Goal: Navigation & Orientation: Understand site structure

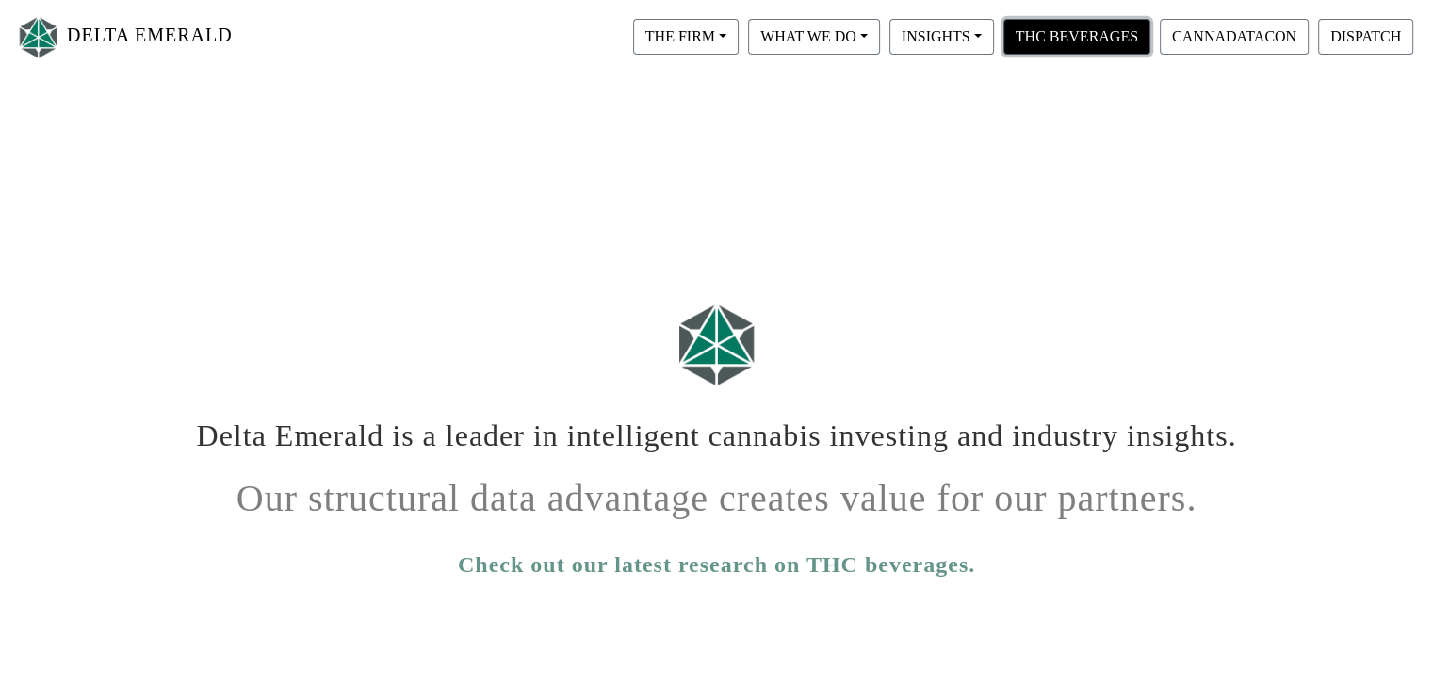
click at [1097, 40] on button "THC BEVERAGES" at bounding box center [1077, 37] width 147 height 36
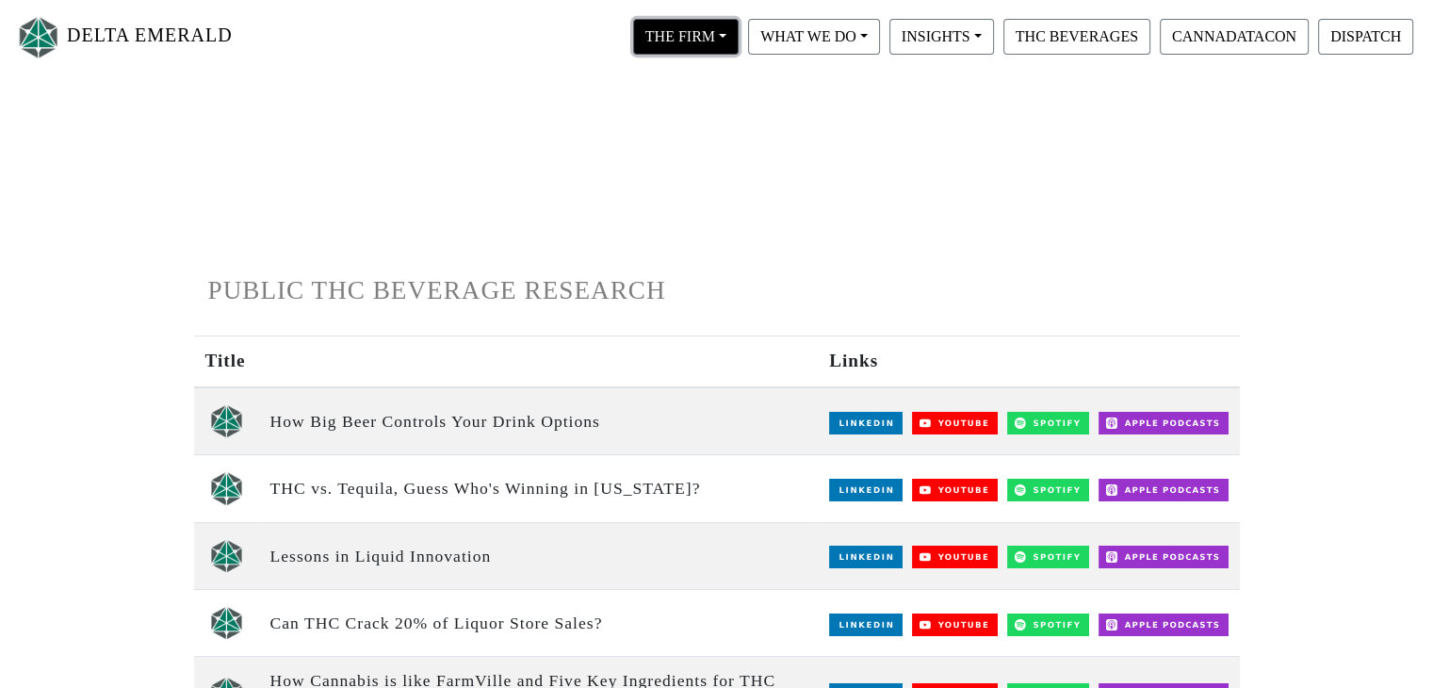
click at [705, 37] on button "THE FIRM" at bounding box center [686, 37] width 106 height 36
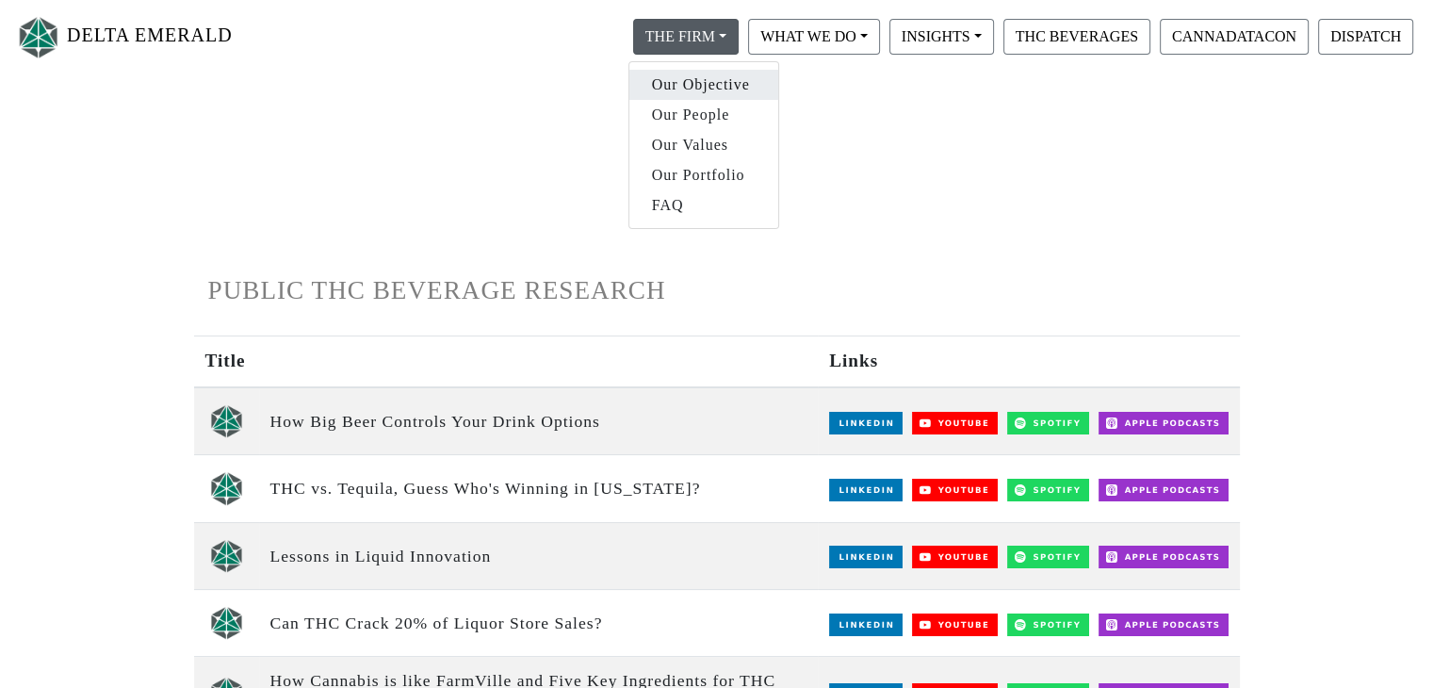
click at [726, 95] on link "Our Objective" at bounding box center [704, 85] width 149 height 30
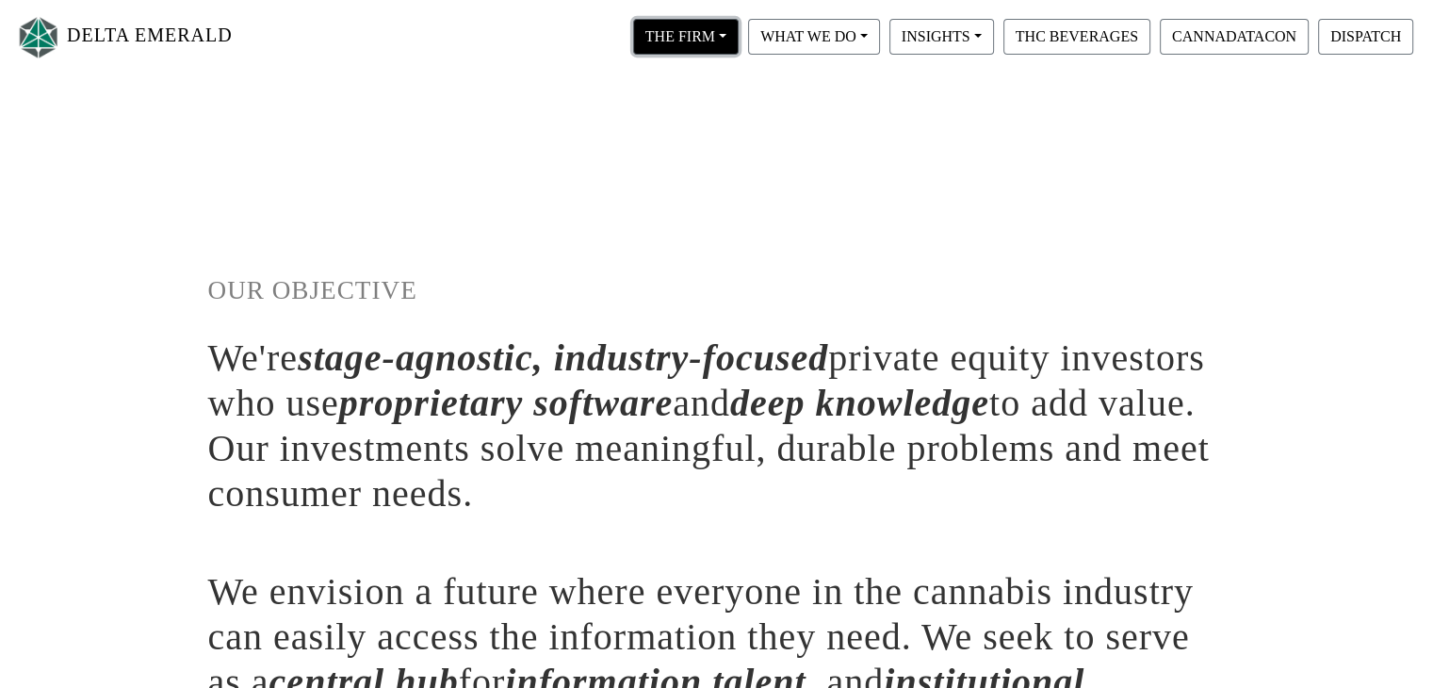
click at [693, 44] on button "THE FIRM" at bounding box center [686, 37] width 106 height 36
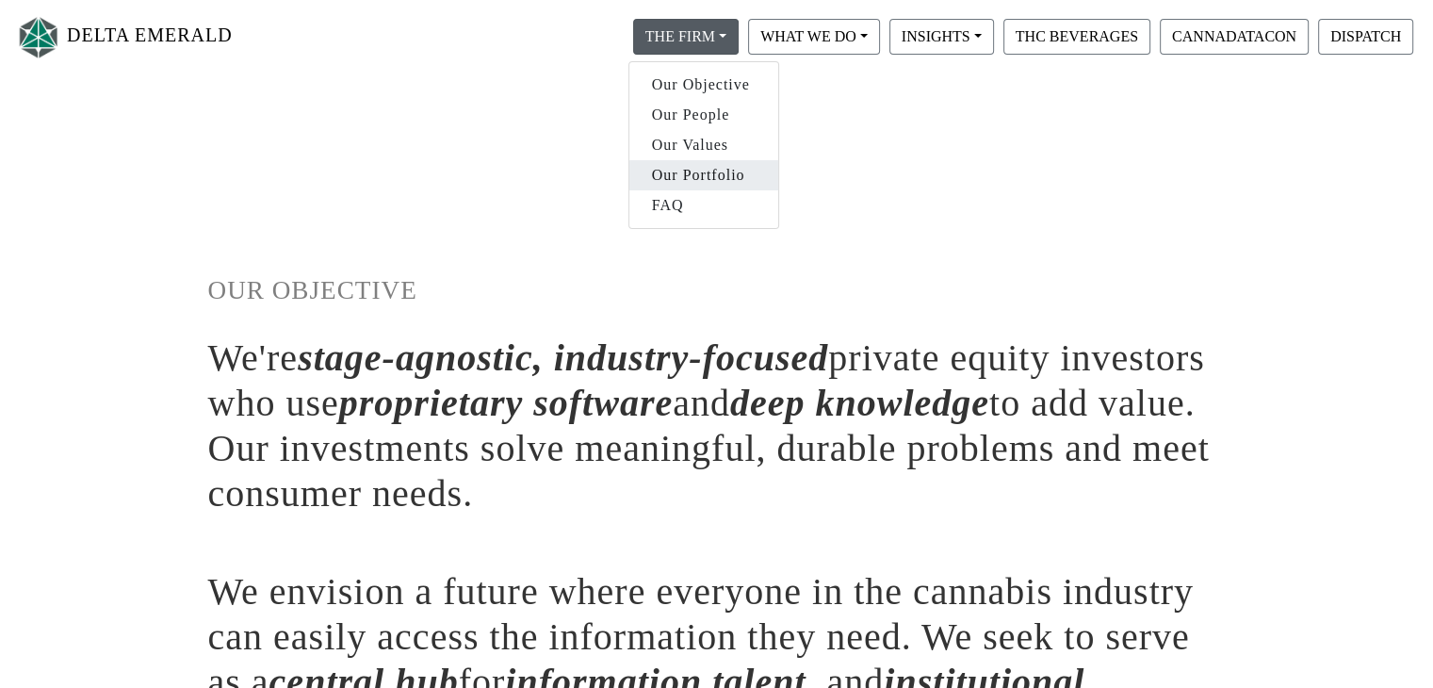
click at [696, 177] on link "Our Portfolio" at bounding box center [704, 175] width 149 height 30
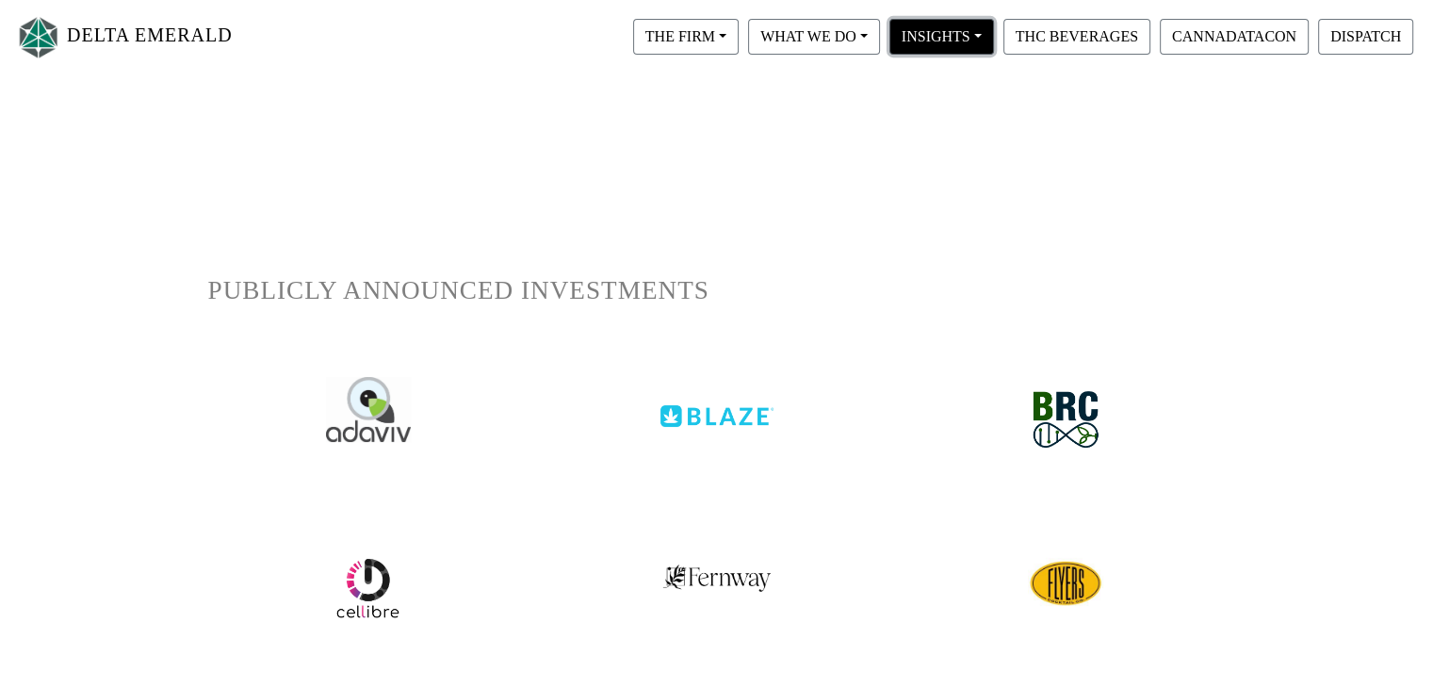
click at [934, 41] on button "INSIGHTS" at bounding box center [942, 37] width 105 height 36
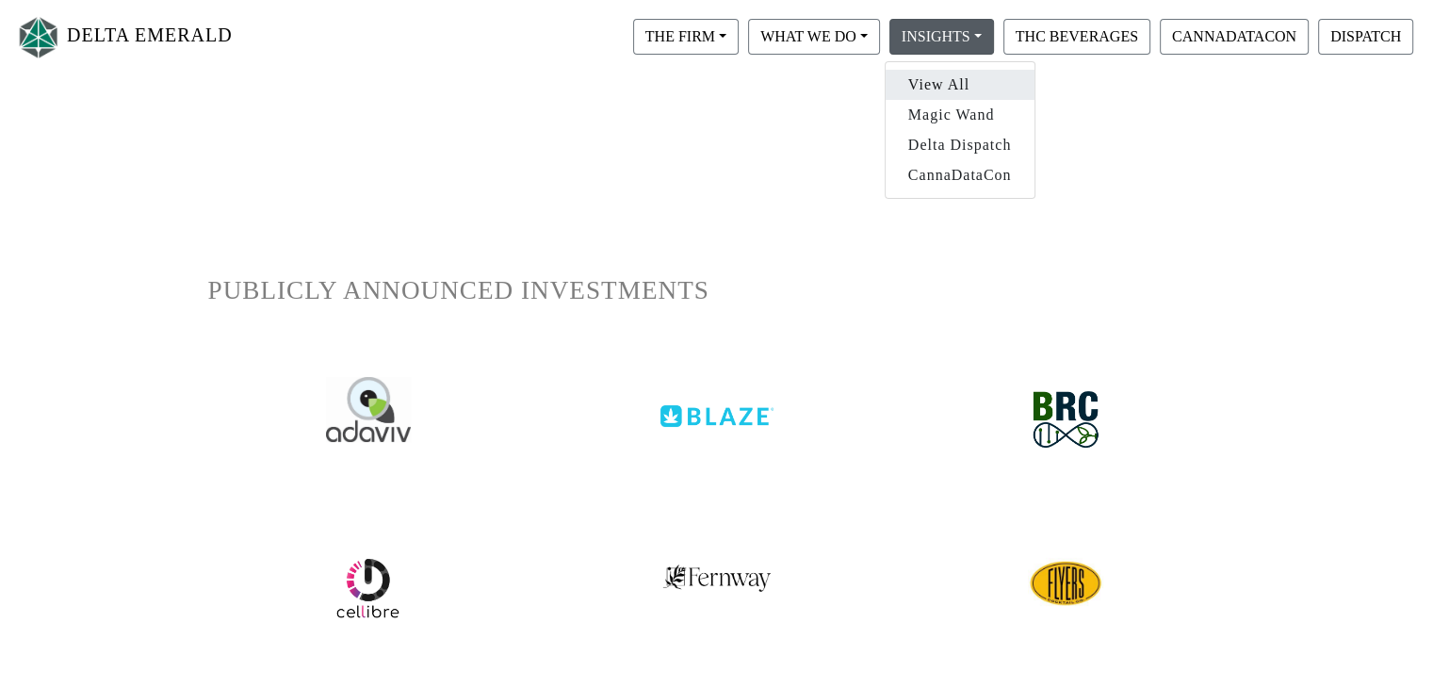
click at [957, 83] on link "View All" at bounding box center [960, 85] width 149 height 30
